Goal: Task Accomplishment & Management: Use online tool/utility

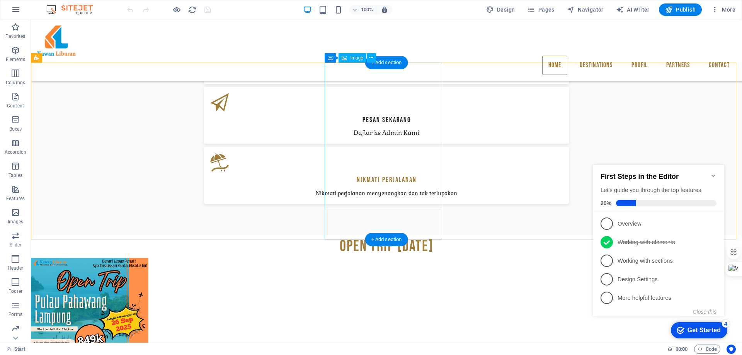
scroll to position [436, 0]
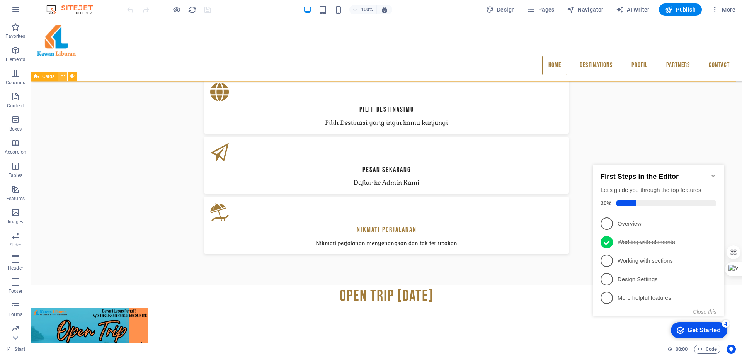
click at [63, 75] on icon at bounding box center [63, 76] width 4 height 8
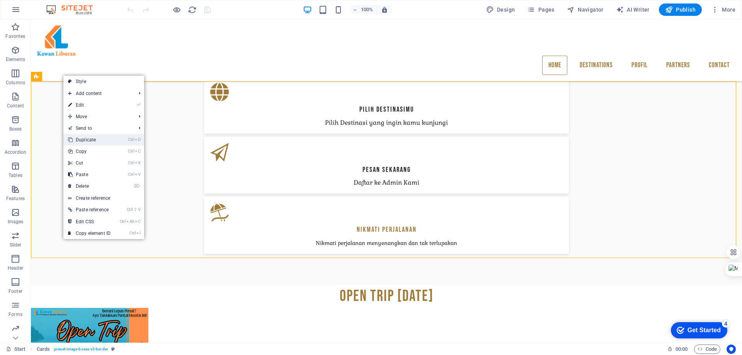
click at [87, 140] on link "Ctrl D Duplicate" at bounding box center [89, 140] width 52 height 12
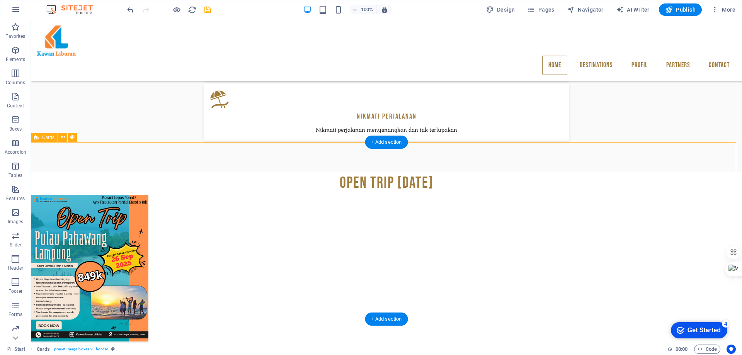
scroll to position [552, 0]
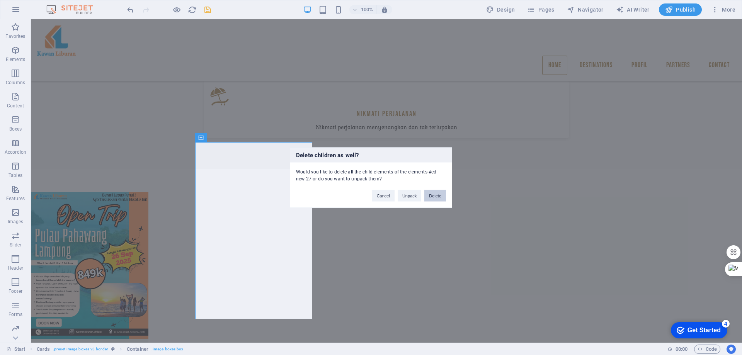
drag, startPoint x: 441, startPoint y: 195, endPoint x: 384, endPoint y: 173, distance: 61.1
click at [441, 195] on button "Delete" at bounding box center [435, 196] width 22 height 12
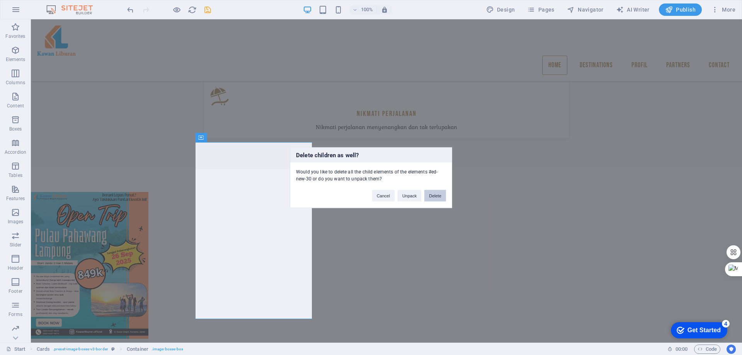
click at [438, 196] on button "Delete" at bounding box center [435, 196] width 22 height 12
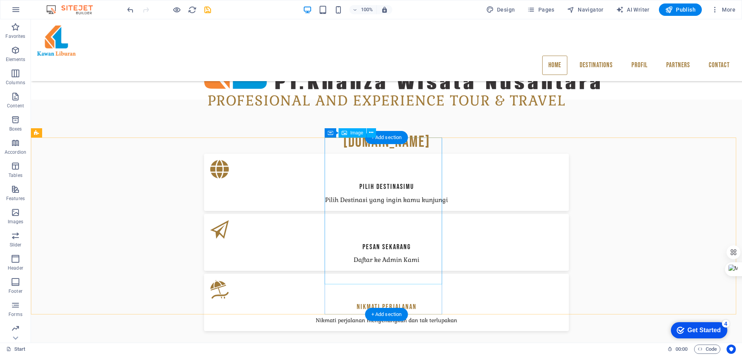
scroll to position [398, 0]
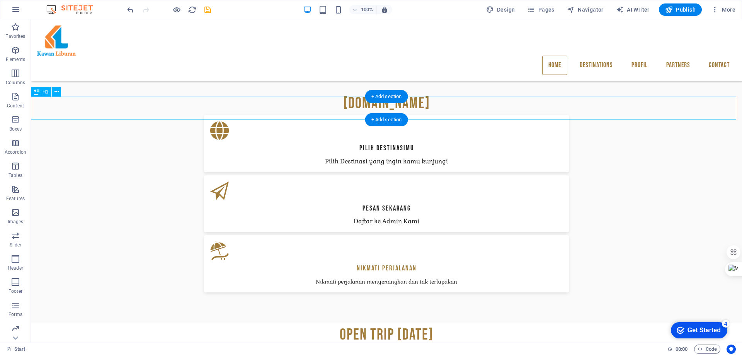
click at [521, 324] on div "Open trip [DATE]" at bounding box center [386, 335] width 711 height 23
click at [58, 91] on icon at bounding box center [56, 92] width 4 height 8
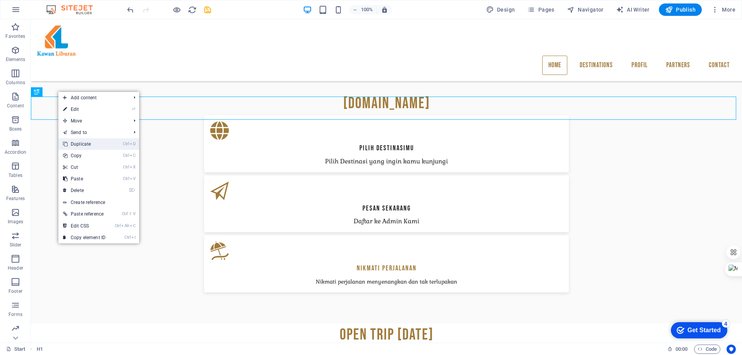
drag, startPoint x: 93, startPoint y: 145, endPoint x: 101, endPoint y: 126, distance: 21.5
click at [93, 145] on link "Ctrl D Duplicate" at bounding box center [84, 144] width 52 height 12
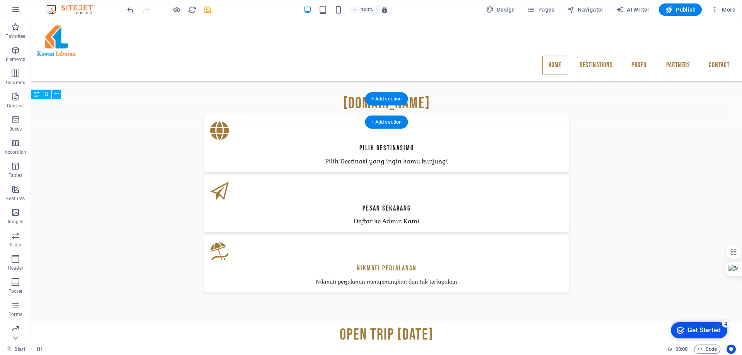
scroll to position [436, 0]
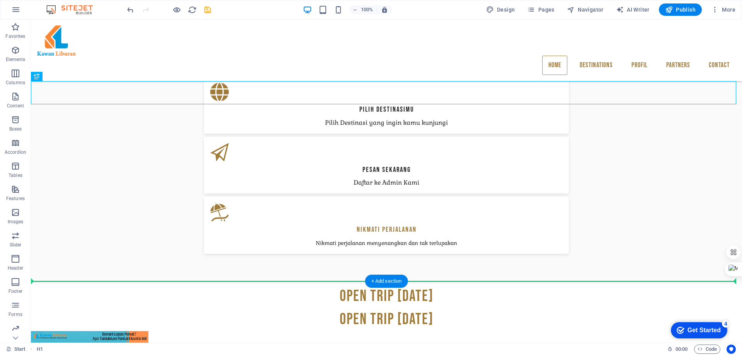
drag, startPoint x: 448, startPoint y: 91, endPoint x: 423, endPoint y: 289, distance: 199.8
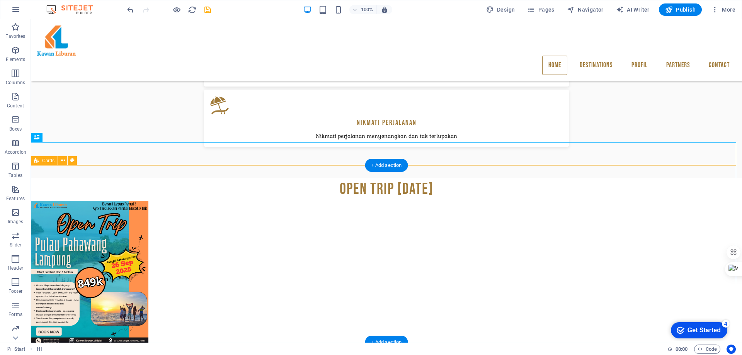
scroll to position [552, 0]
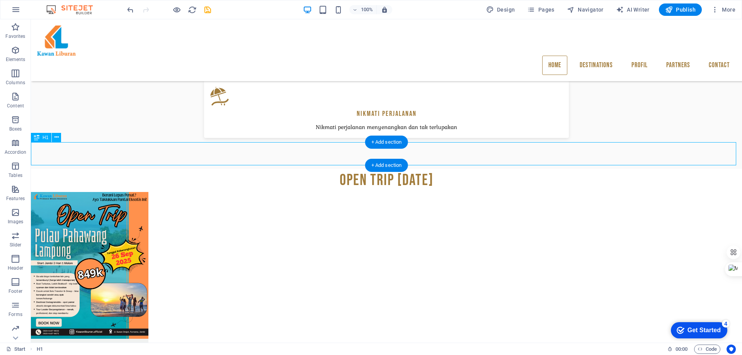
drag, startPoint x: 345, startPoint y: 152, endPoint x: 209, endPoint y: 152, distance: 135.7
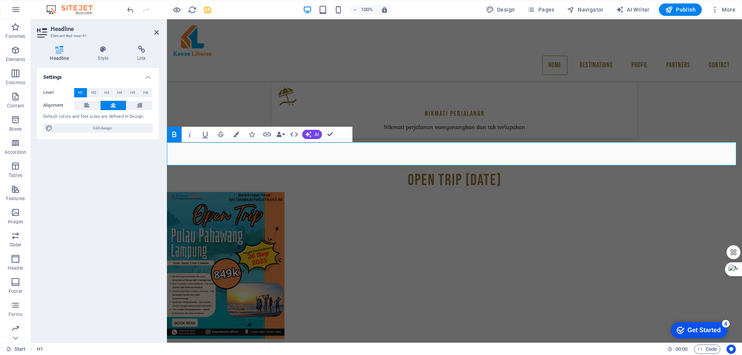
drag, startPoint x: 422, startPoint y: 154, endPoint x: 438, endPoint y: 156, distance: 15.9
drag, startPoint x: 478, startPoint y: 157, endPoint x: 538, endPoint y: 163, distance: 59.8
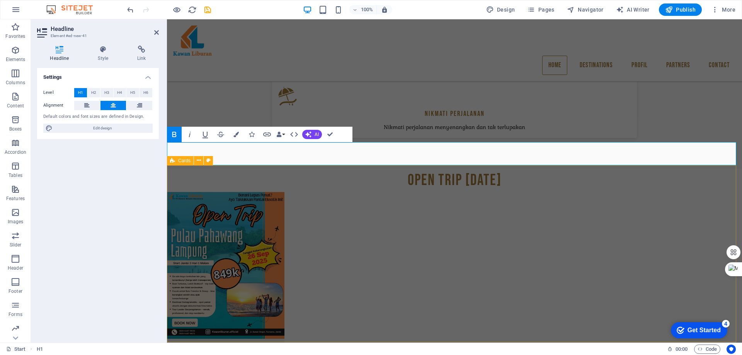
drag, startPoint x: 501, startPoint y: 217, endPoint x: 632, endPoint y: 220, distance: 130.7
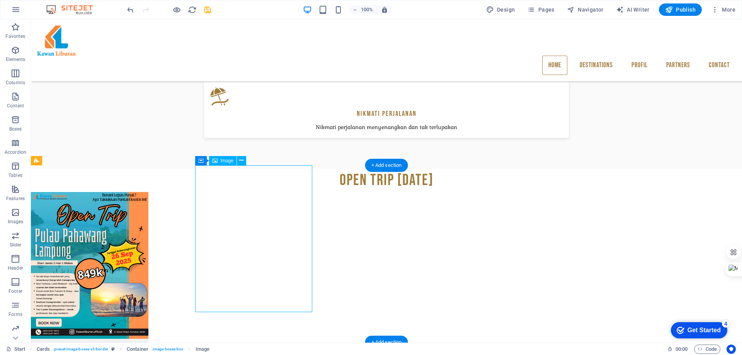
select select "%"
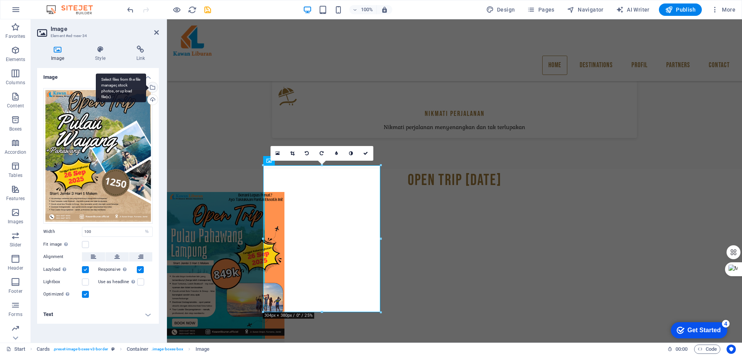
click at [146, 86] on div "Select files from the file manager, stock photos, or upload file(s)" at bounding box center [121, 87] width 50 height 29
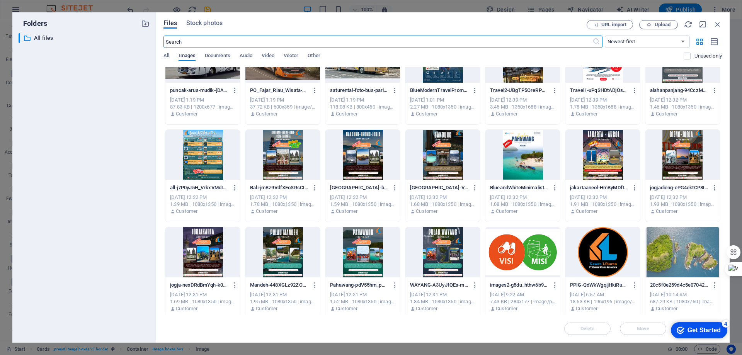
scroll to position [0, 0]
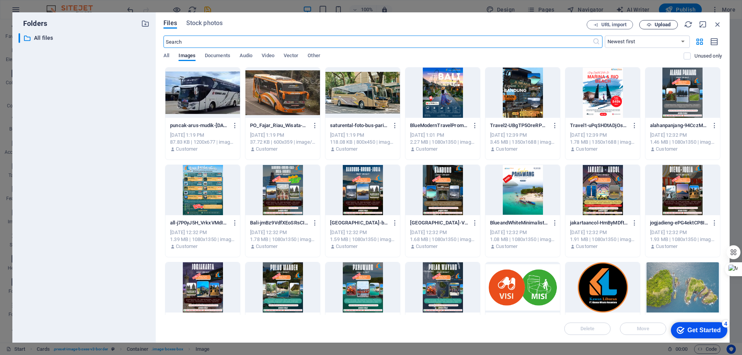
click at [649, 24] on icon "button" at bounding box center [649, 24] width 5 height 5
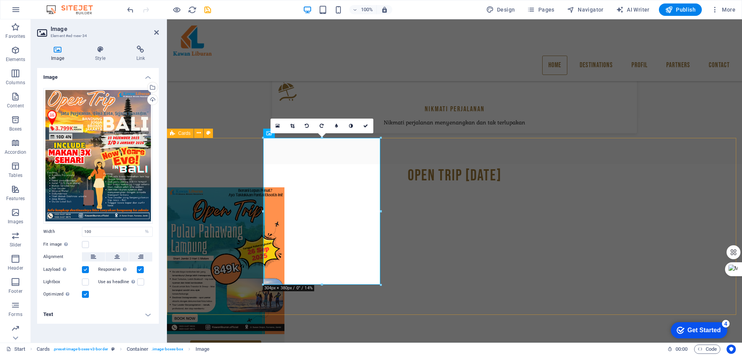
scroll to position [552, 0]
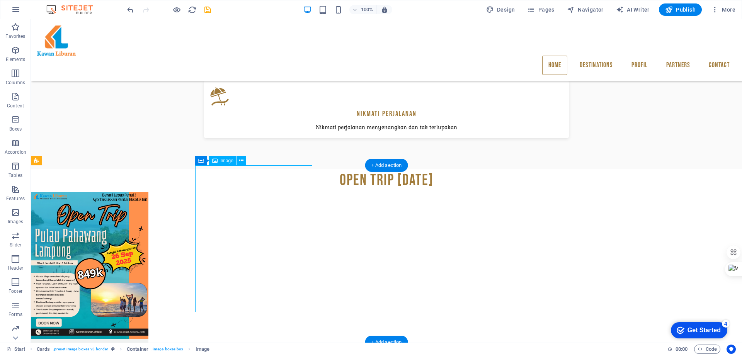
select select "%"
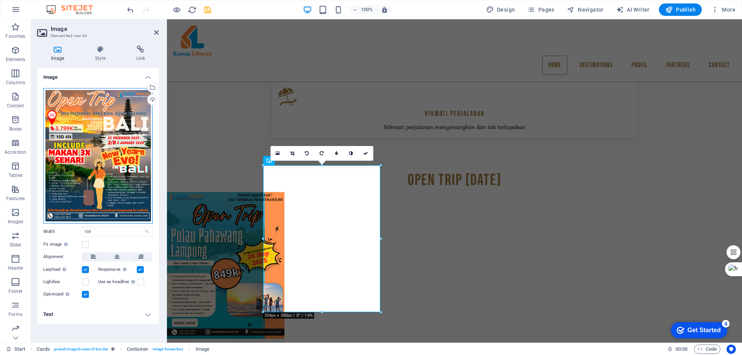
click at [93, 135] on div "Drag files here, click to choose files or select files from Files or our free s…" at bounding box center [97, 156] width 109 height 136
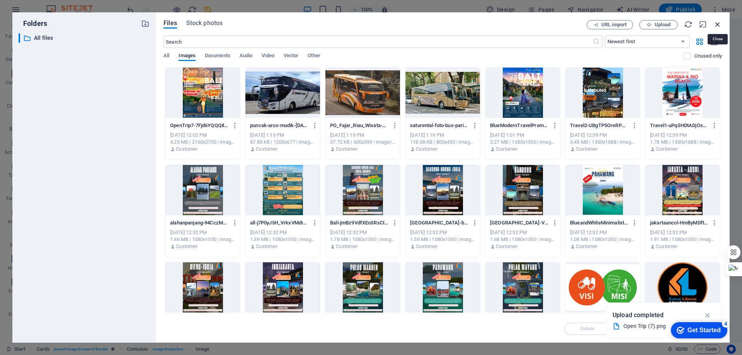
drag, startPoint x: 720, startPoint y: 23, endPoint x: 493, endPoint y: 27, distance: 227.7
click at [720, 23] on icon "button" at bounding box center [717, 24] width 9 height 9
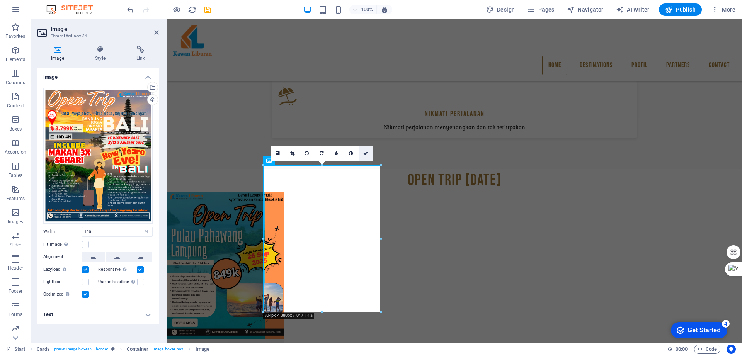
click at [367, 152] on icon at bounding box center [365, 153] width 5 height 5
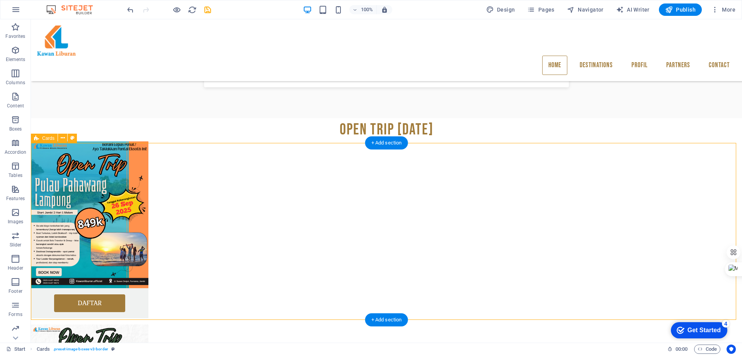
scroll to position [630, 0]
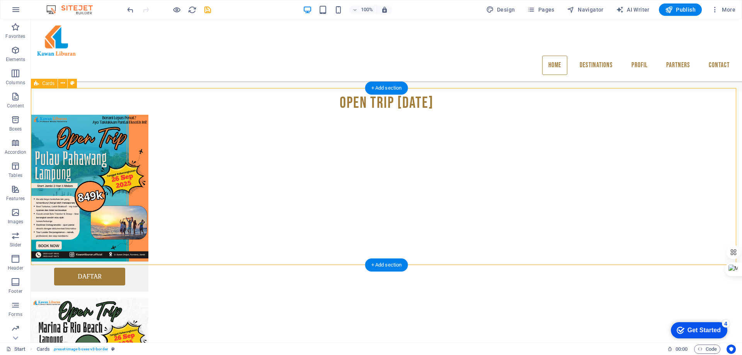
click at [62, 83] on icon at bounding box center [63, 83] width 4 height 8
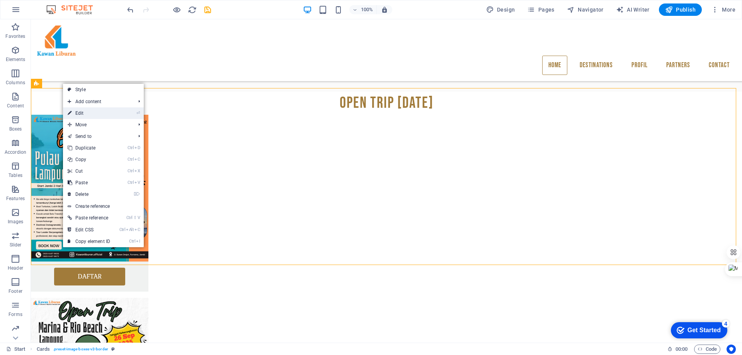
drag, startPoint x: 92, startPoint y: 114, endPoint x: 155, endPoint y: 141, distance: 68.1
click at [92, 114] on link "⏎ Edit" at bounding box center [89, 113] width 52 height 12
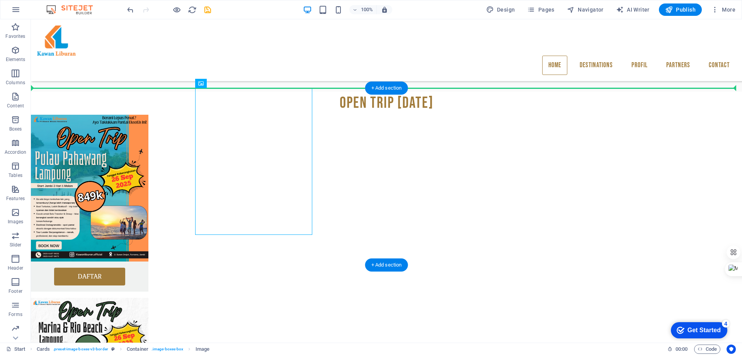
drag, startPoint x: 186, startPoint y: 160, endPoint x: 429, endPoint y: 155, distance: 242.8
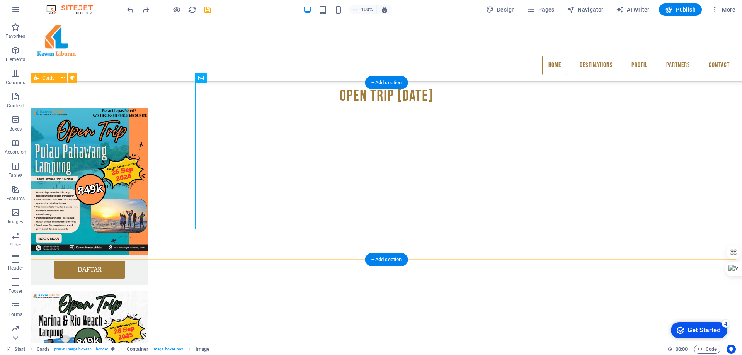
scroll to position [637, 0]
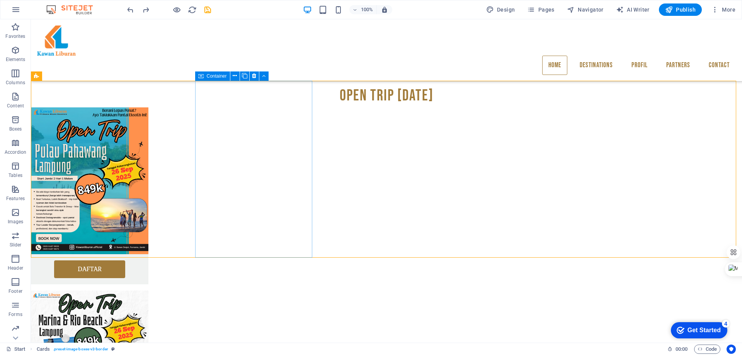
click at [204, 77] on div "Container" at bounding box center [212, 76] width 35 height 9
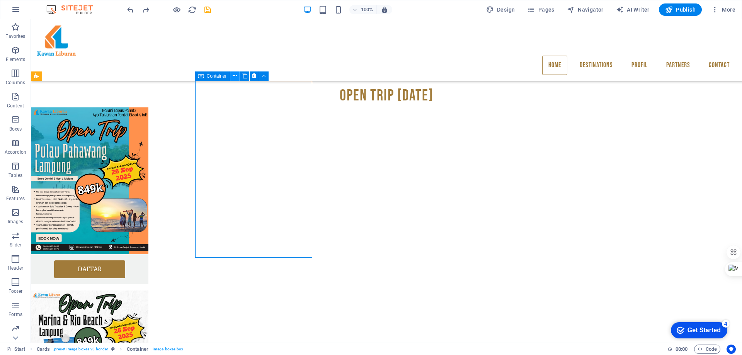
click at [235, 77] on icon at bounding box center [235, 76] width 4 height 8
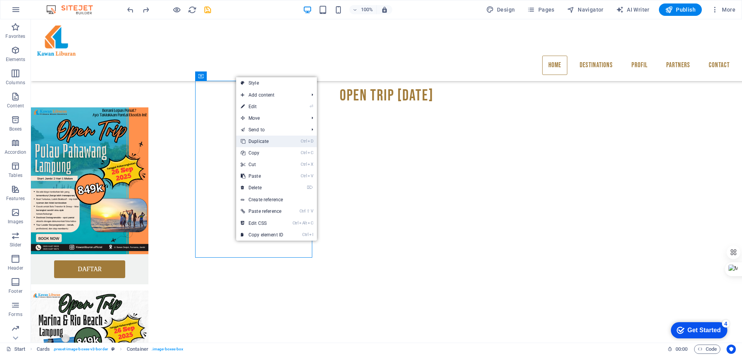
drag, startPoint x: 245, startPoint y: 121, endPoint x: 276, endPoint y: 140, distance: 36.5
click at [276, 140] on link "Ctrl D Duplicate" at bounding box center [262, 142] width 52 height 12
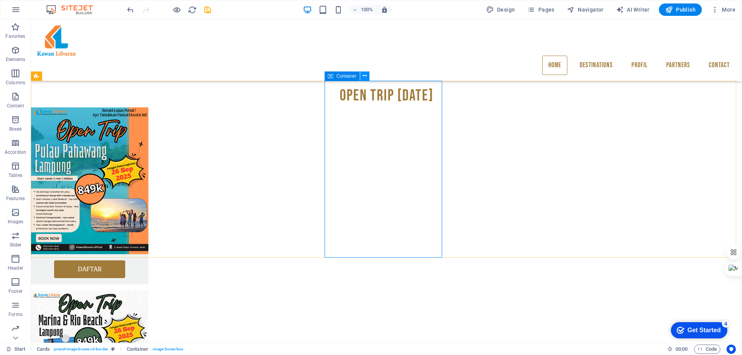
click at [363, 76] on icon at bounding box center [365, 76] width 4 height 8
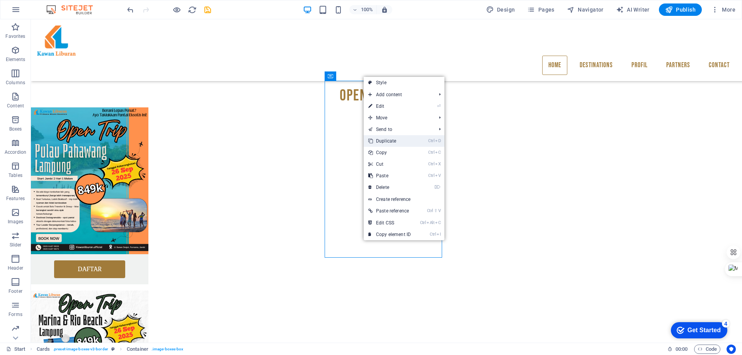
click at [388, 139] on link "Ctrl D Duplicate" at bounding box center [390, 141] width 52 height 12
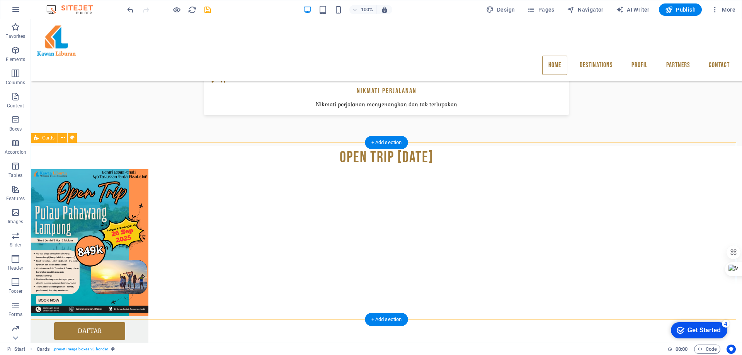
scroll to position [598, 0]
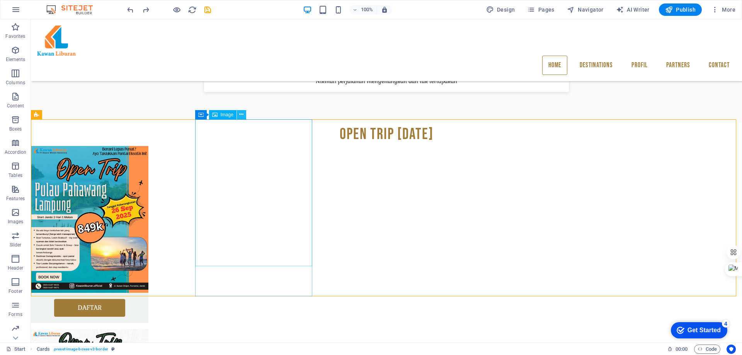
click at [240, 113] on icon at bounding box center [241, 115] width 4 height 8
click at [213, 114] on span "Container" at bounding box center [217, 114] width 20 height 5
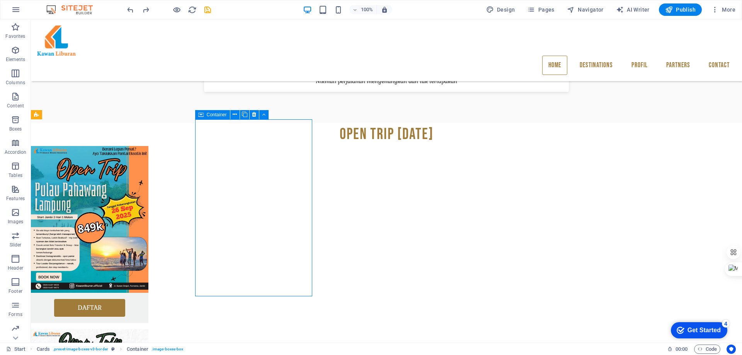
click at [218, 115] on span "Container" at bounding box center [217, 114] width 20 height 5
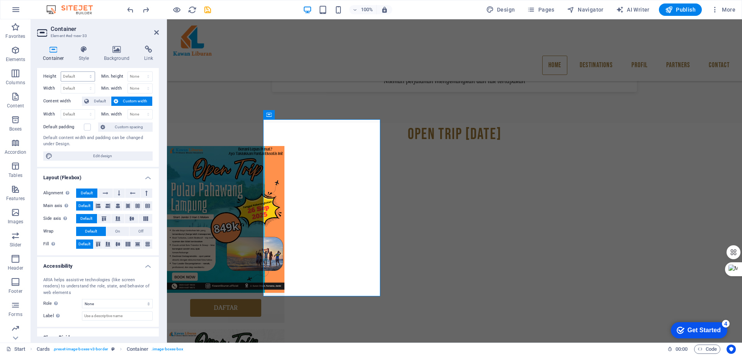
scroll to position [5, 0]
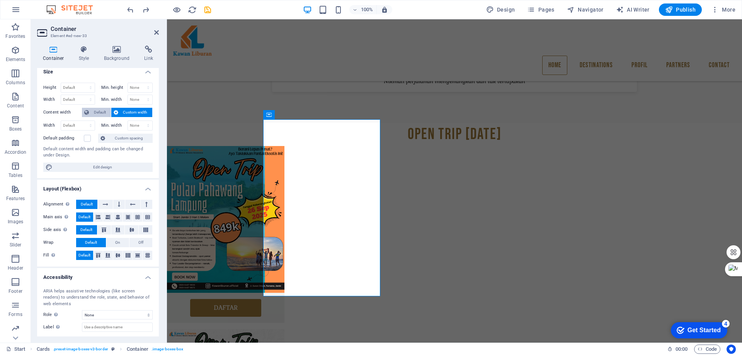
click at [96, 111] on span "Default" at bounding box center [99, 112] width 17 height 9
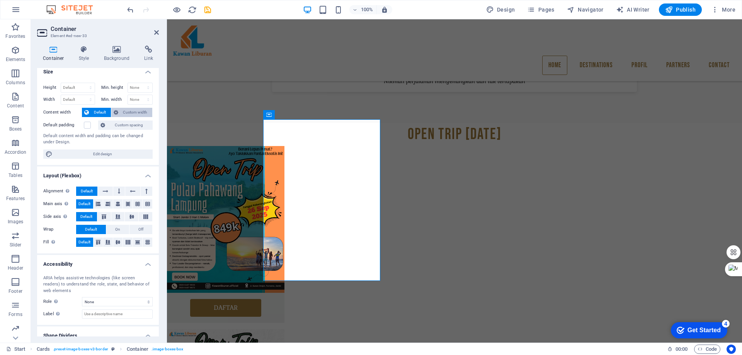
click at [128, 108] on span "Custom width" at bounding box center [136, 112] width 30 height 9
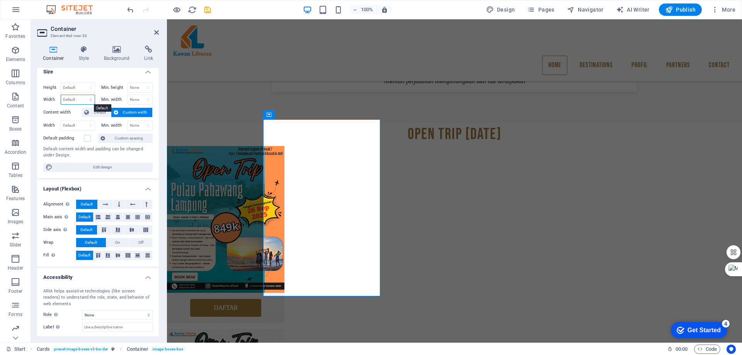
click at [83, 99] on select "Default px rem % em vh vw" at bounding box center [78, 99] width 34 height 9
select select "px"
click at [83, 95] on select "Default px rem % em vh vw" at bounding box center [78, 99] width 34 height 9
type input "304"
select select "DISABLED_OPTION_VALUE"
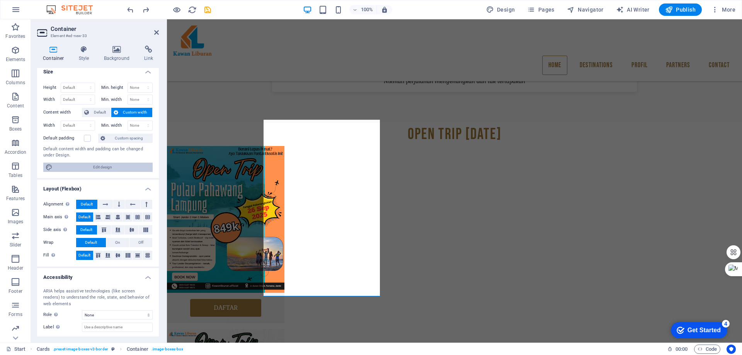
click at [105, 168] on span "Edit design" at bounding box center [102, 167] width 95 height 9
select select "px"
select select "rem"
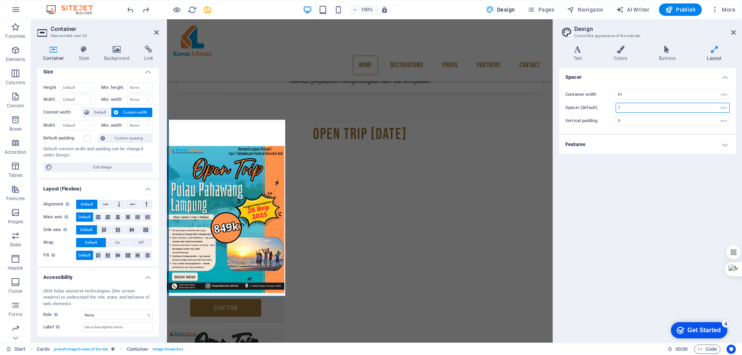
drag, startPoint x: 646, startPoint y: 108, endPoint x: 613, endPoint y: 108, distance: 32.9
click at [613, 108] on div "Spacer (default) 1 rem" at bounding box center [647, 108] width 164 height 10
type input "5"
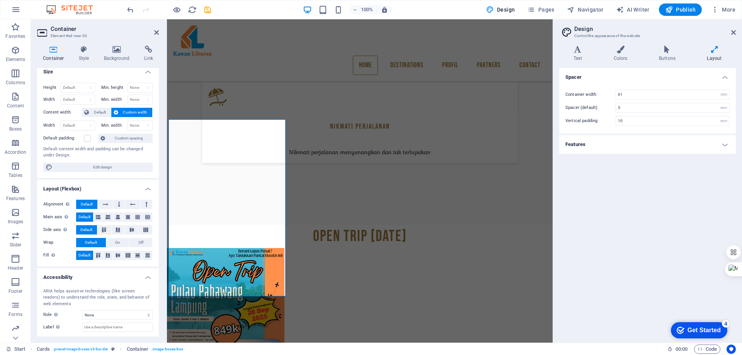
scroll to position [694, 0]
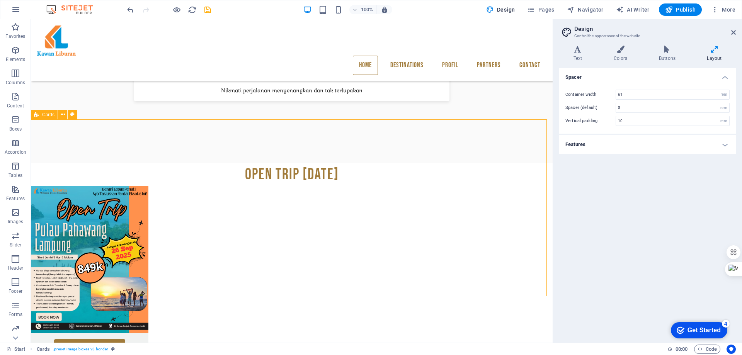
type input "5"
type input "1"
click at [598, 148] on h4 "Features" at bounding box center [647, 144] width 177 height 19
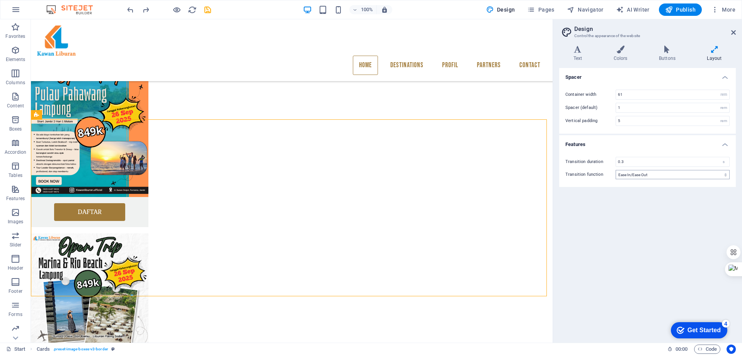
scroll to position [598, 0]
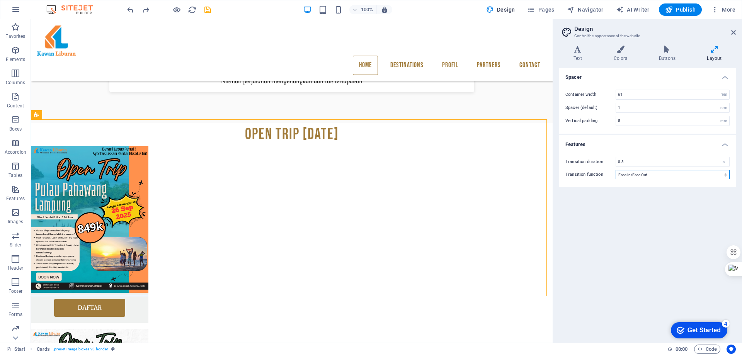
click at [661, 176] on select "Ease Ease In Ease Out Ease In/Ease Out Linear" at bounding box center [673, 174] width 114 height 9
click at [662, 174] on select "Ease Ease In Ease Out Ease In/Ease Out Linear" at bounding box center [673, 174] width 114 height 9
drag, startPoint x: 641, startPoint y: 217, endPoint x: 630, endPoint y: 209, distance: 13.3
click at [641, 218] on div "Spacer Container width 61 rem px Spacer (default) 1 rem Vertical padding 5 rem …" at bounding box center [647, 202] width 177 height 269
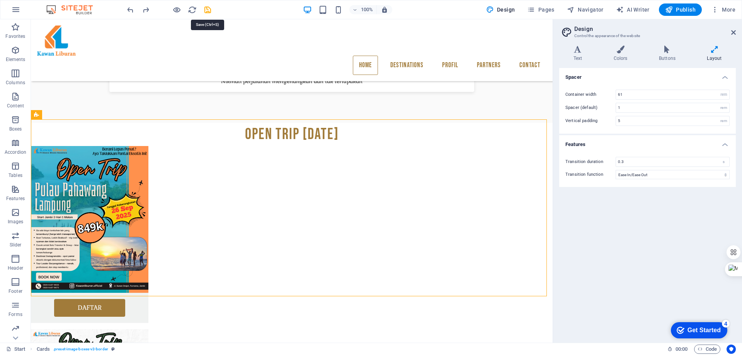
click at [206, 9] on icon "save" at bounding box center [207, 9] width 9 height 9
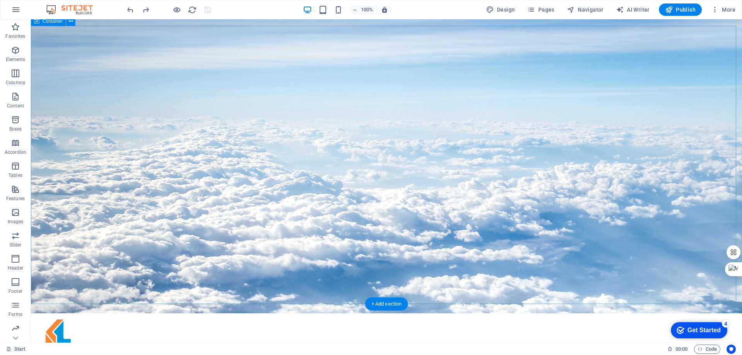
scroll to position [39, 0]
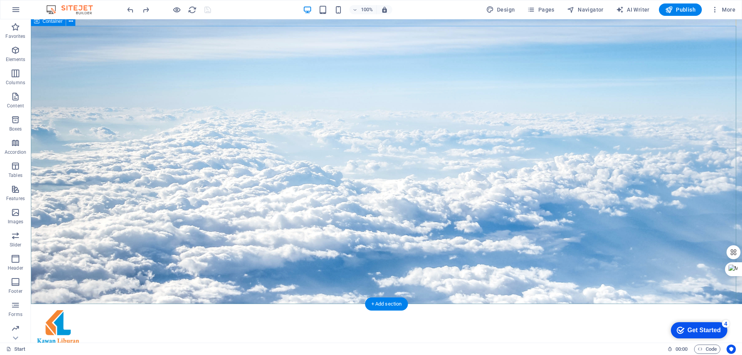
select select "px"
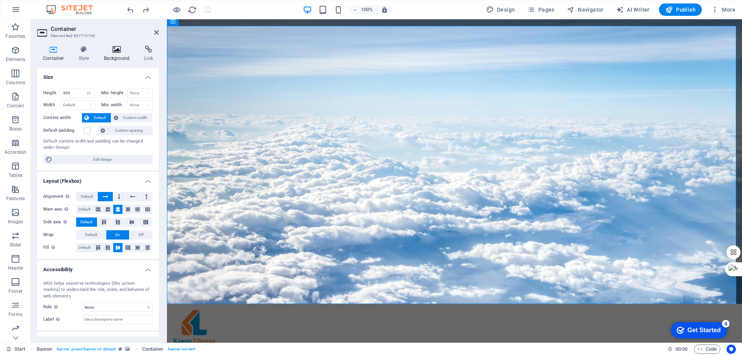
click at [117, 51] on icon at bounding box center [116, 50] width 37 height 8
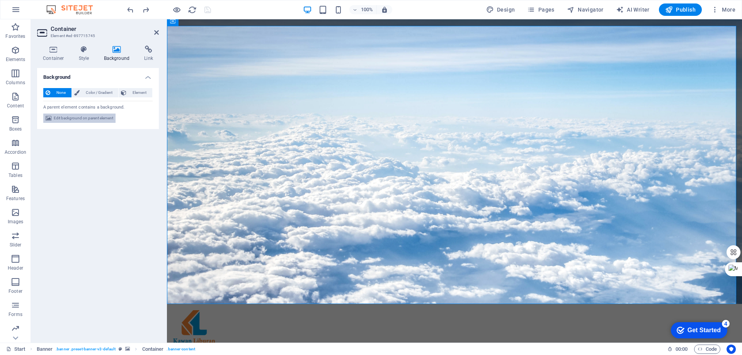
click at [94, 116] on span "Edit background on parent element" at bounding box center [84, 118] width 60 height 9
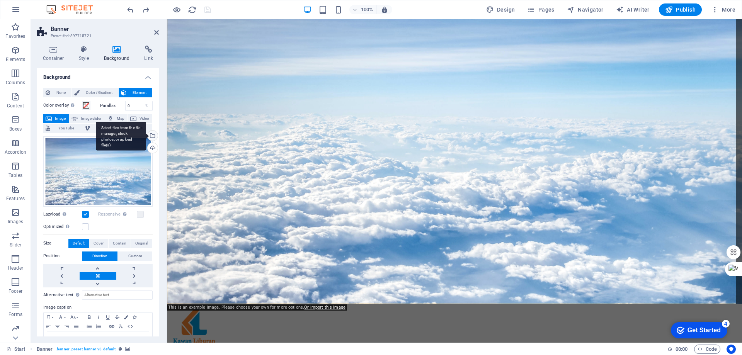
click at [152, 135] on div "Select files from the file manager, stock photos, or upload file(s)" at bounding box center [152, 137] width 12 height 12
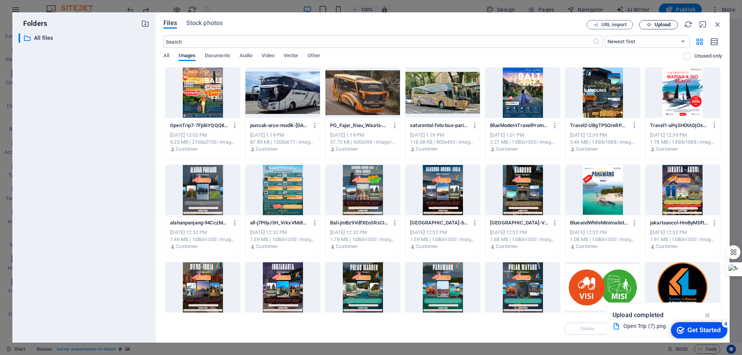
click at [664, 24] on span "Upload" at bounding box center [663, 24] width 16 height 5
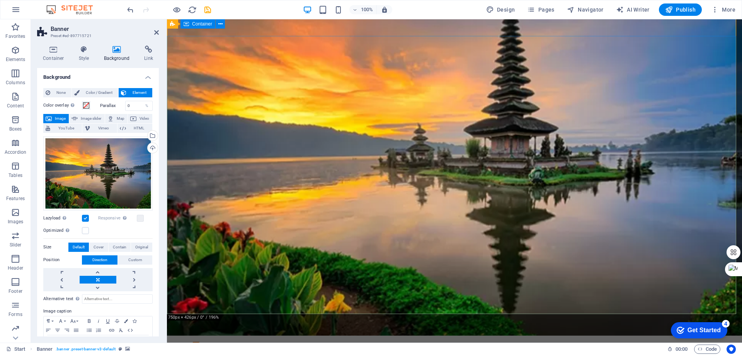
scroll to position [0, 0]
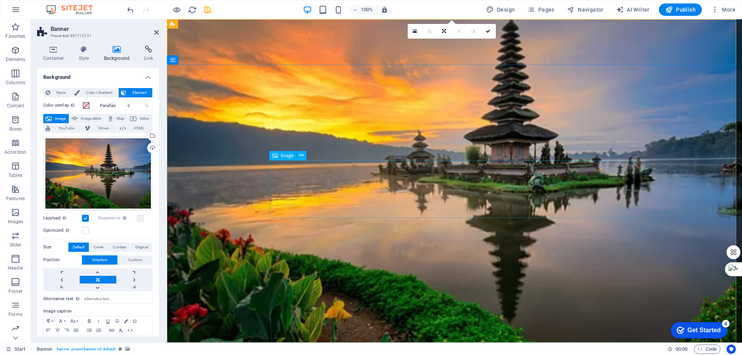
click at [284, 157] on span "Image" at bounding box center [287, 155] width 13 height 5
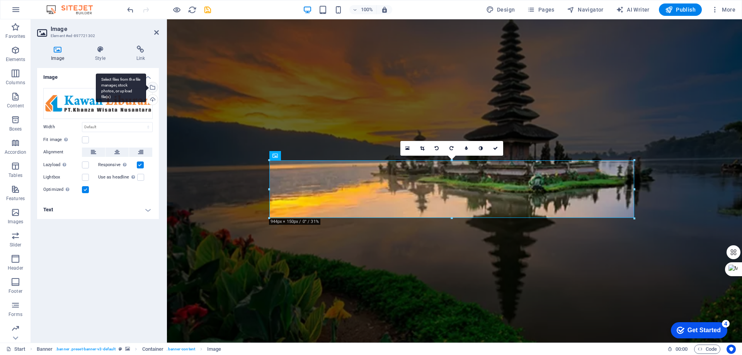
click at [152, 86] on div "Select files from the file manager, stock photos, or upload file(s)" at bounding box center [152, 88] width 12 height 12
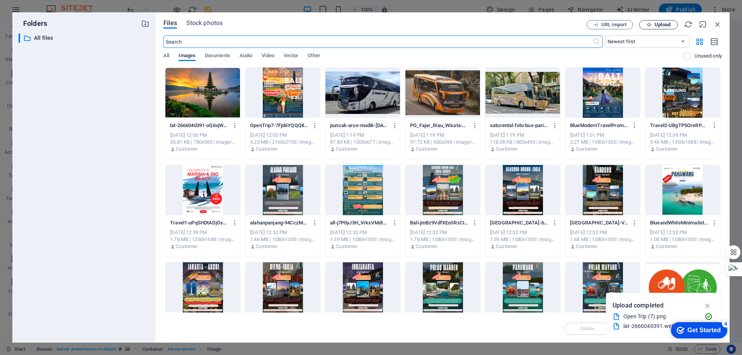
click at [659, 24] on span "Upload" at bounding box center [663, 24] width 16 height 5
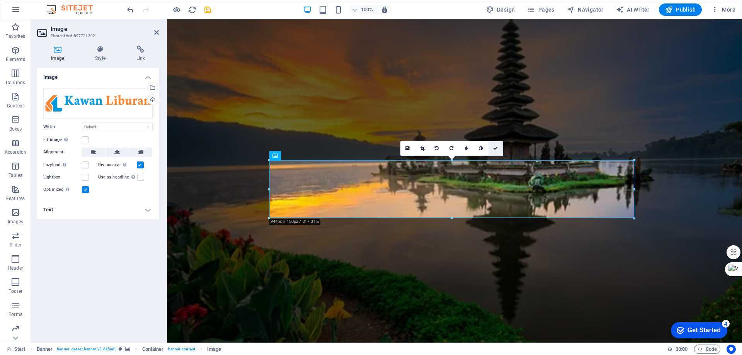
click at [495, 147] on icon at bounding box center [495, 148] width 5 height 5
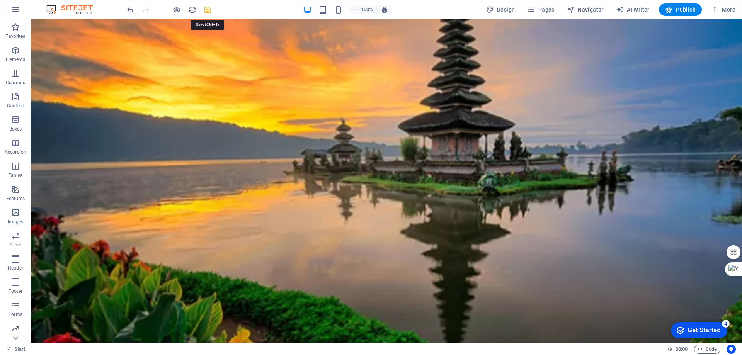
click at [207, 11] on icon "save" at bounding box center [207, 9] width 9 height 9
click at [691, 8] on span "Publish" at bounding box center [680, 10] width 31 height 8
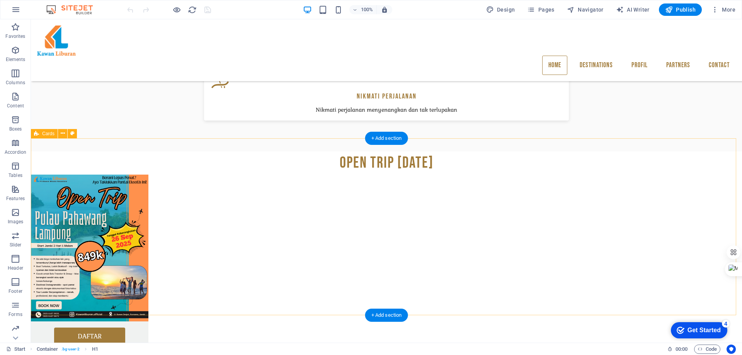
scroll to position [591, 0]
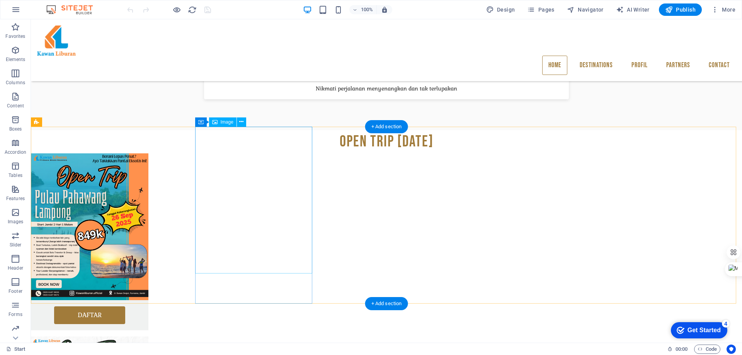
click at [228, 121] on span "Image" at bounding box center [227, 122] width 13 height 5
select select "%"
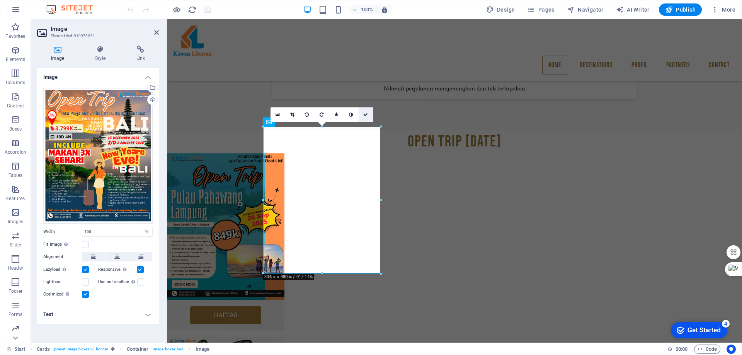
click at [366, 115] on icon at bounding box center [365, 114] width 5 height 5
